Goal: Task Accomplishment & Management: Complete application form

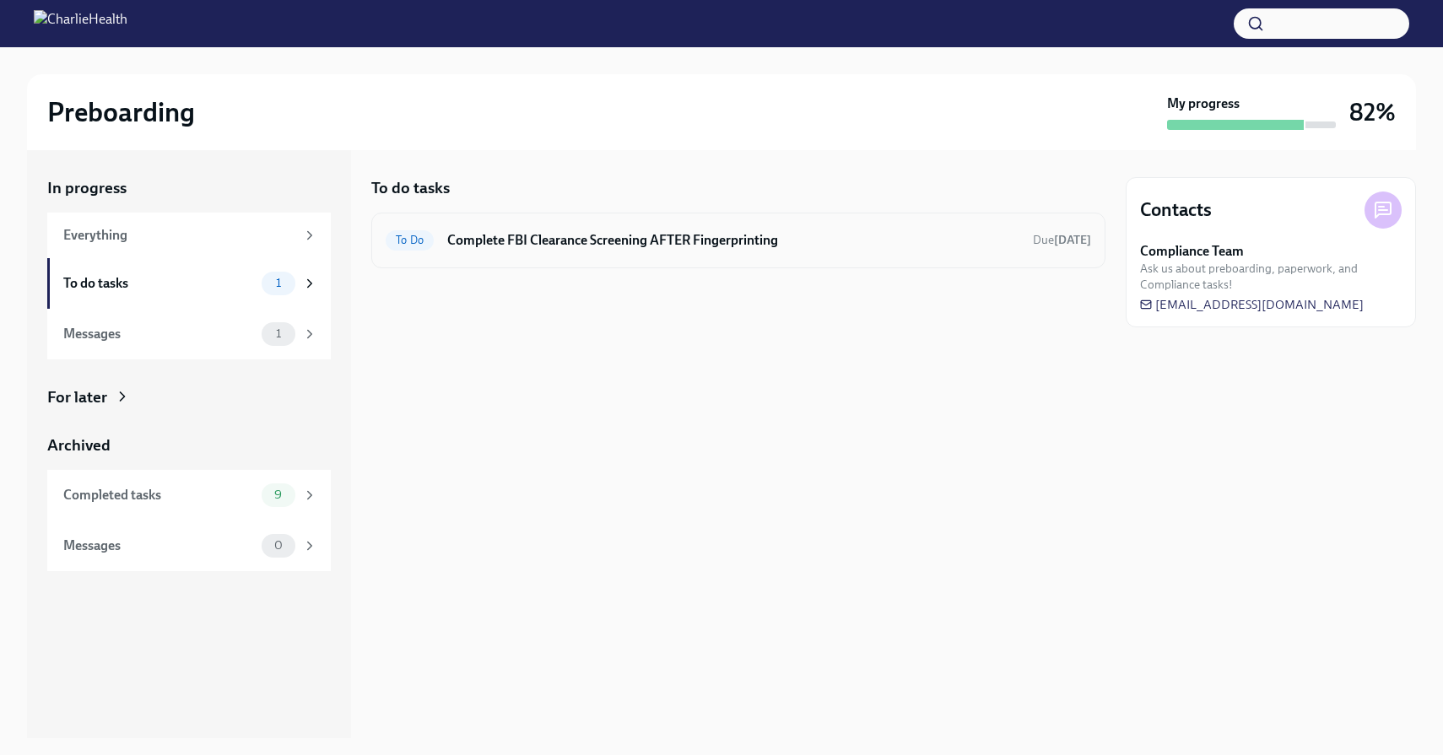
click at [560, 253] on div "To Do Complete FBI Clearance Screening AFTER Fingerprinting Due [DATE]" at bounding box center [739, 240] width 706 height 27
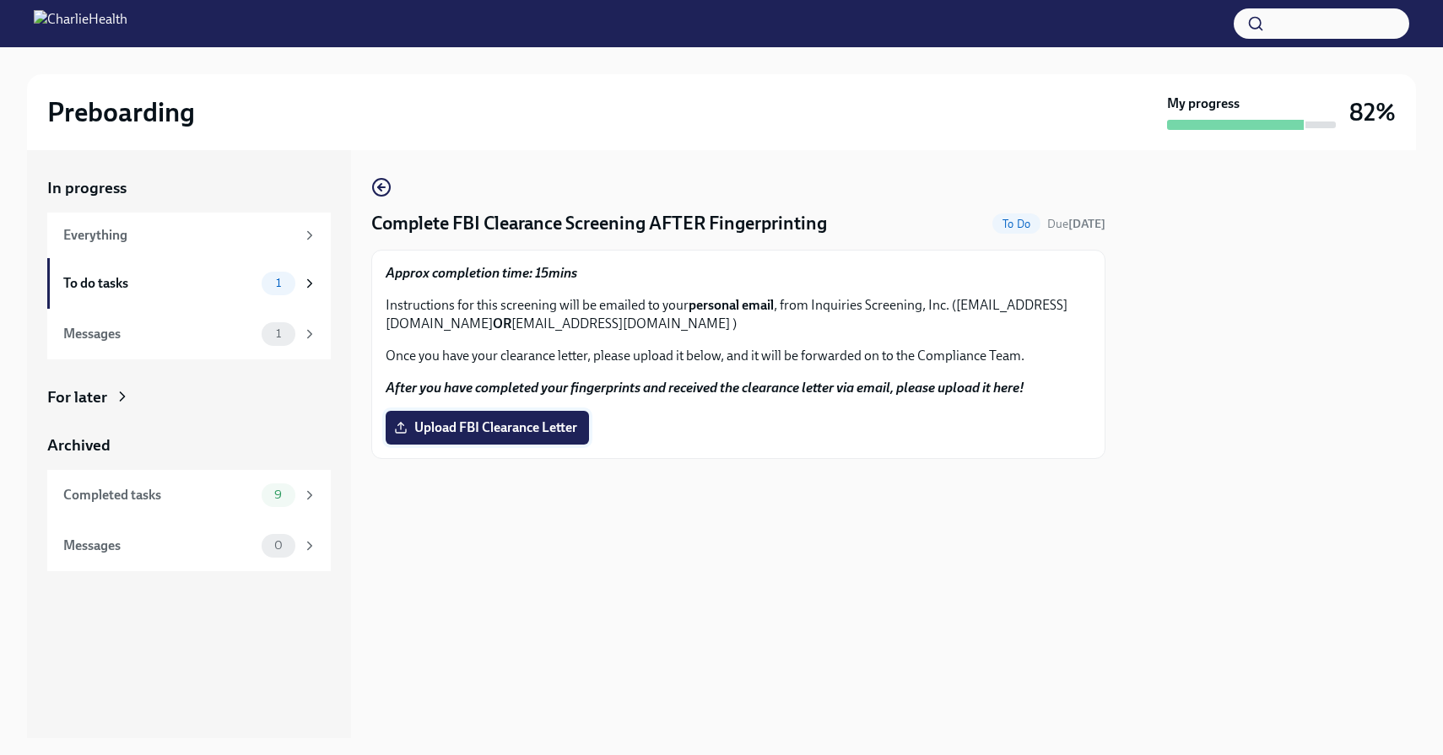
click at [467, 420] on label "Upload FBI Clearance Letter" at bounding box center [487, 428] width 203 height 34
click at [0, 0] on input "Upload FBI Clearance Letter" at bounding box center [0, 0] width 0 height 0
click at [285, 289] on span "0" at bounding box center [278, 283] width 29 height 13
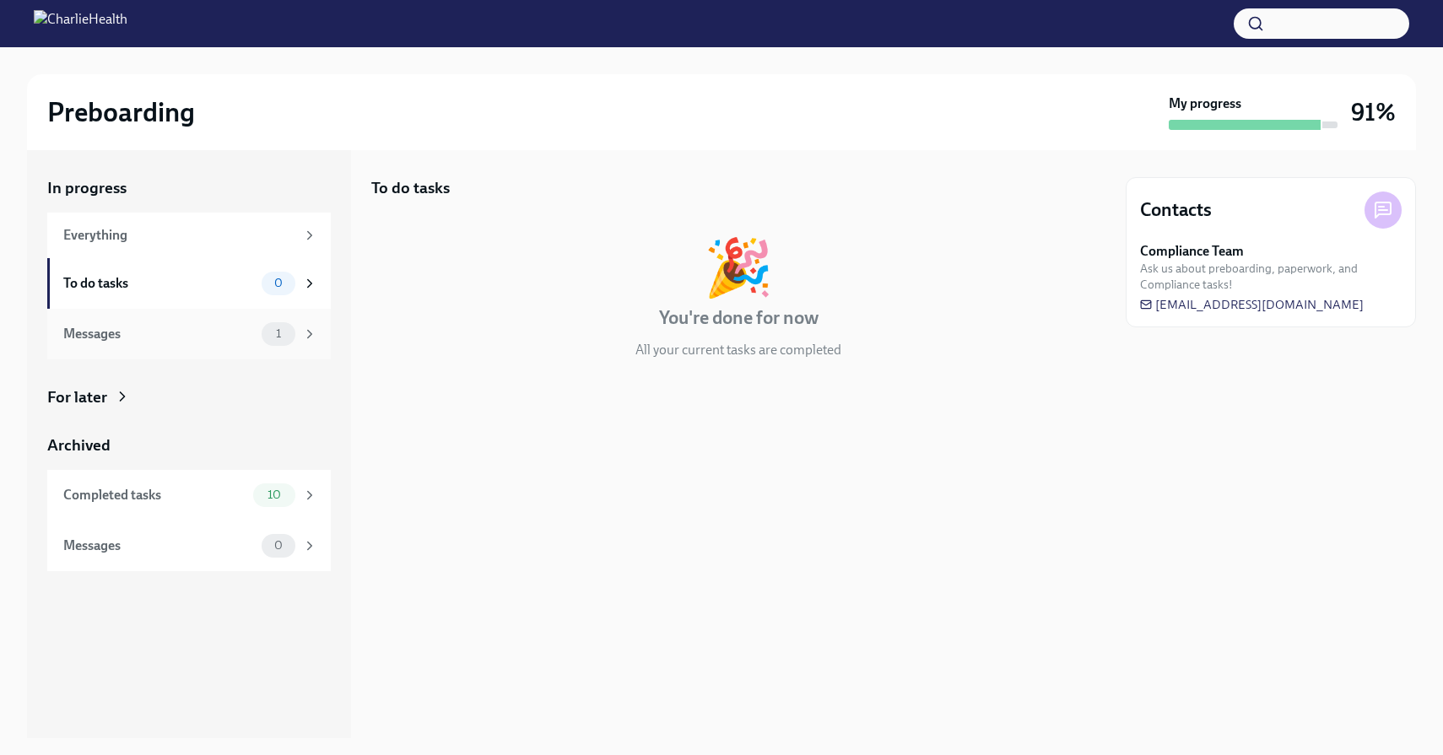
click at [282, 331] on span "1" at bounding box center [278, 334] width 25 height 13
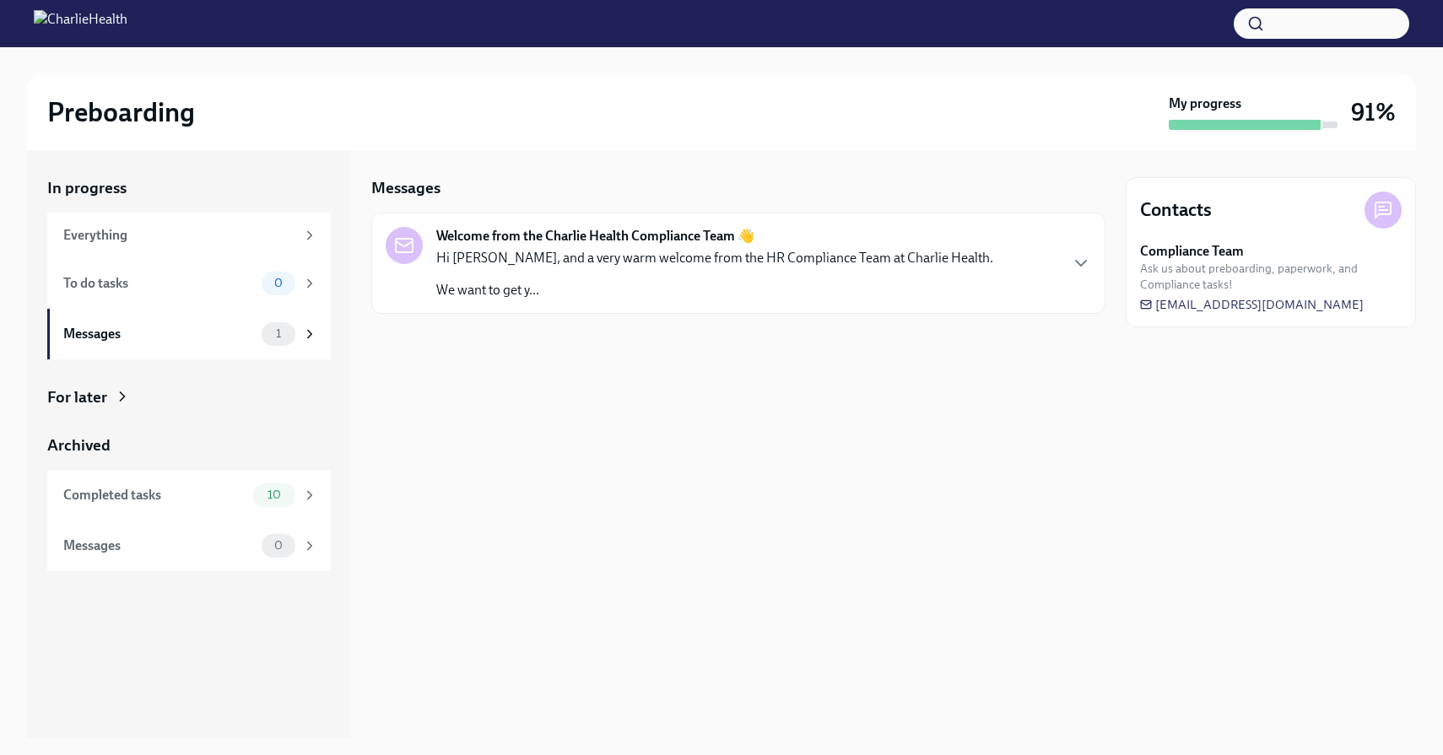
click at [562, 281] on p "We want to get y..." at bounding box center [714, 290] width 557 height 19
